Goal: Check status: Check status

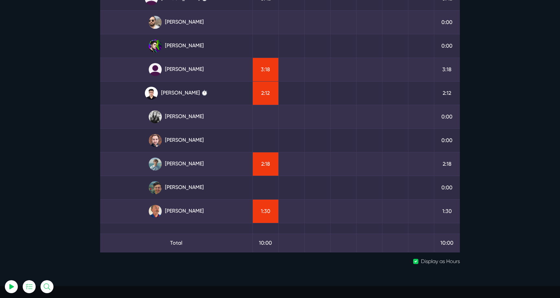
scroll to position [91, 0]
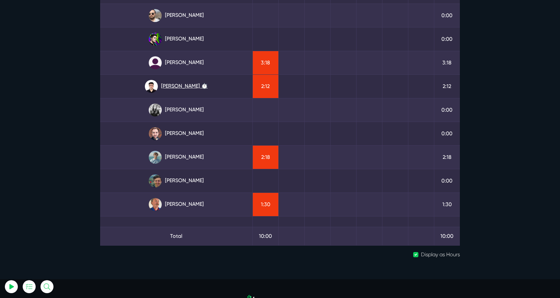
click at [188, 85] on link "[PERSON_NAME] ⏱️" at bounding box center [176, 86] width 142 height 13
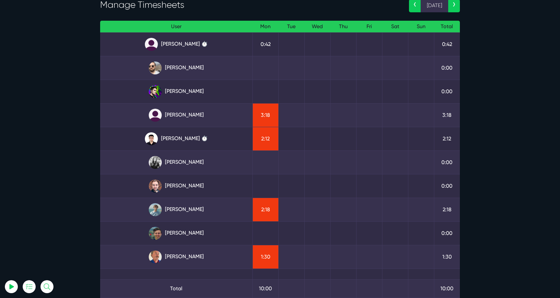
scroll to position [31, 0]
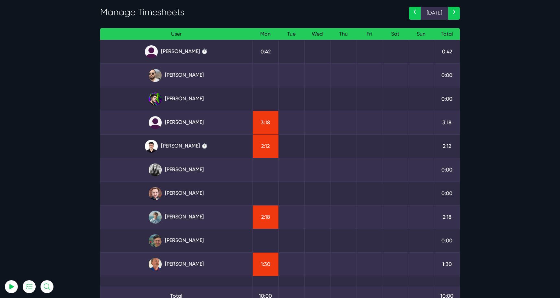
click at [196, 211] on link "[PERSON_NAME]" at bounding box center [176, 217] width 142 height 13
